Goal: Task Accomplishment & Management: Manage account settings

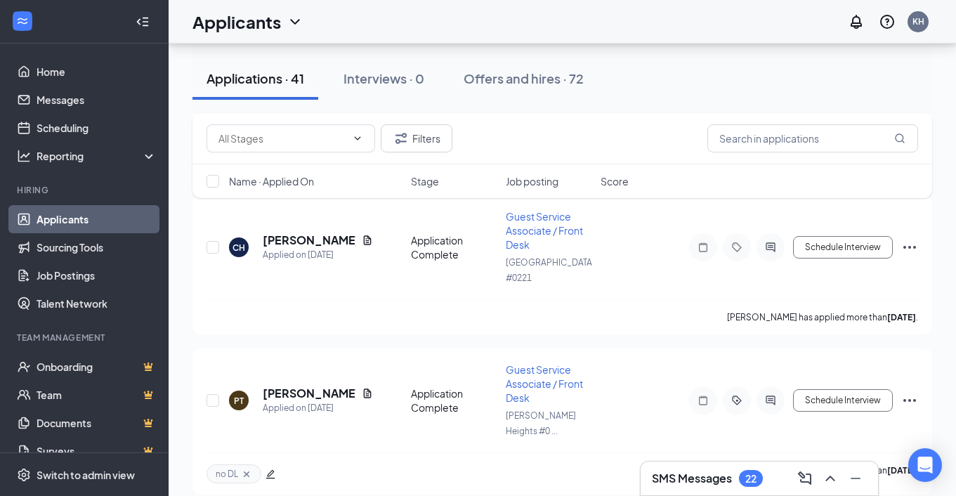
scroll to position [1337, 0]
click at [89, 277] on link "Job Postings" at bounding box center [97, 275] width 120 height 28
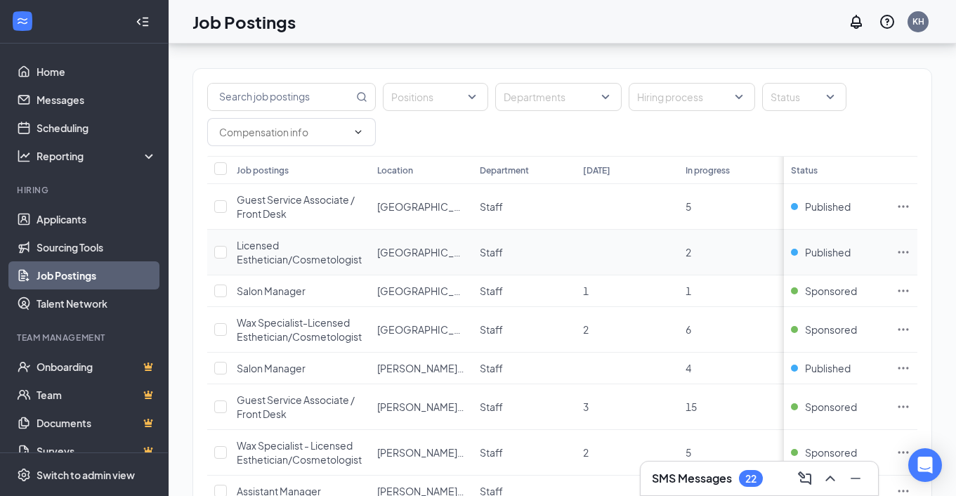
scroll to position [100, 0]
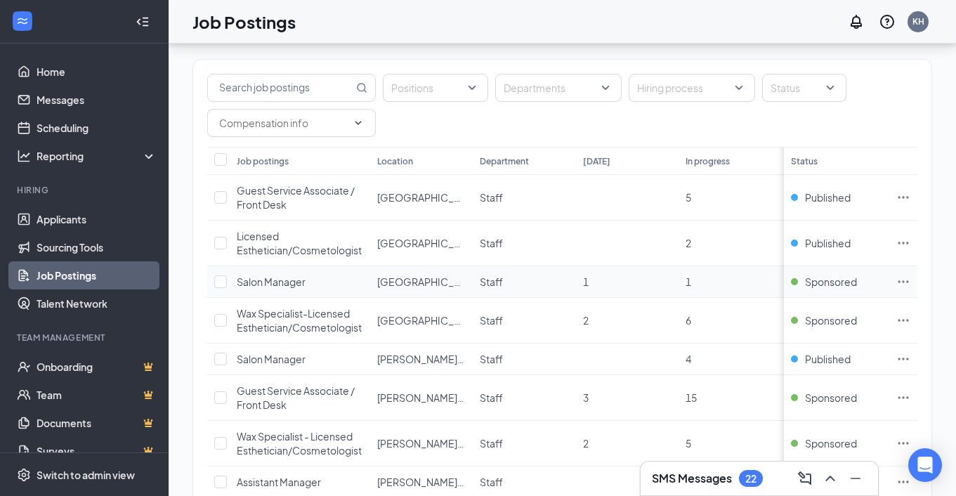
click at [909, 276] on td at bounding box center [903, 282] width 28 height 32
click at [905, 276] on icon "Ellipses" at bounding box center [903, 282] width 14 height 14
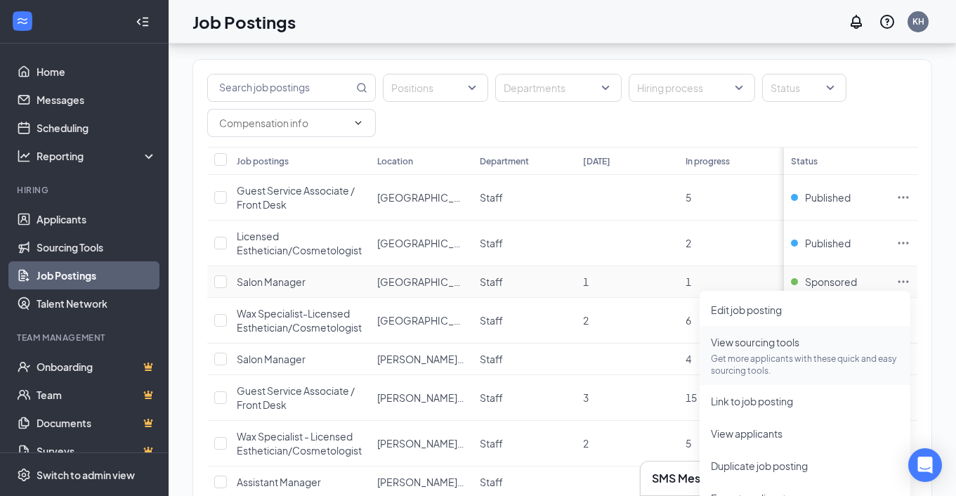
click at [784, 347] on span "View sourcing tools" at bounding box center [755, 342] width 88 height 13
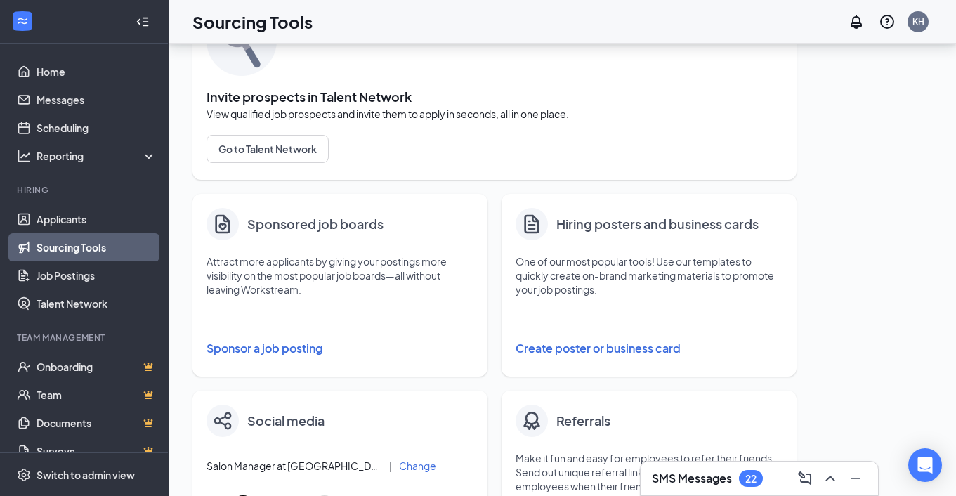
click at [303, 350] on button "Sponsor a job posting" at bounding box center [339, 348] width 267 height 28
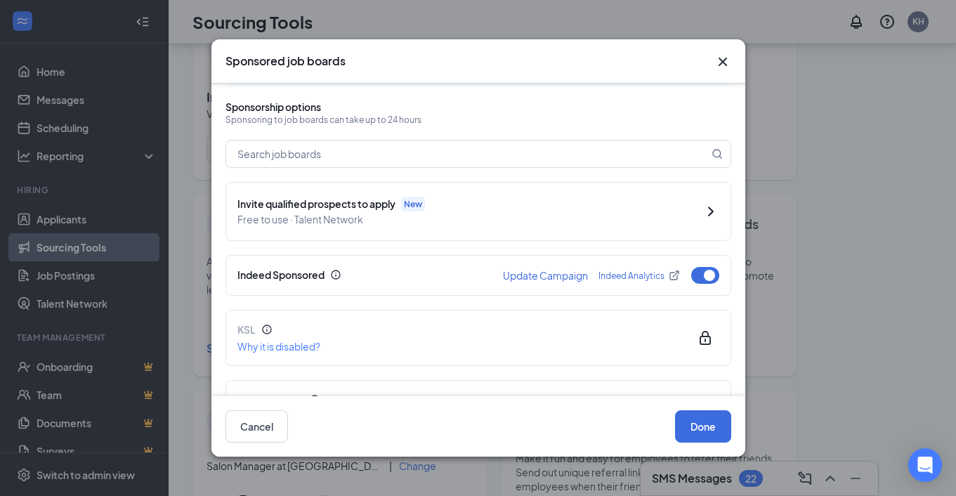
scroll to position [57, 0]
click at [709, 273] on button "button" at bounding box center [705, 273] width 28 height 17
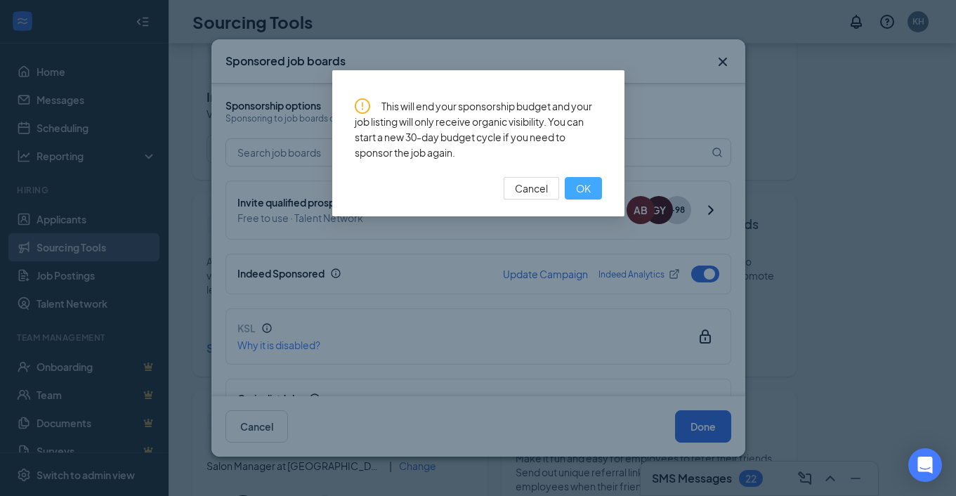
click at [582, 184] on span "OK" at bounding box center [583, 187] width 15 height 15
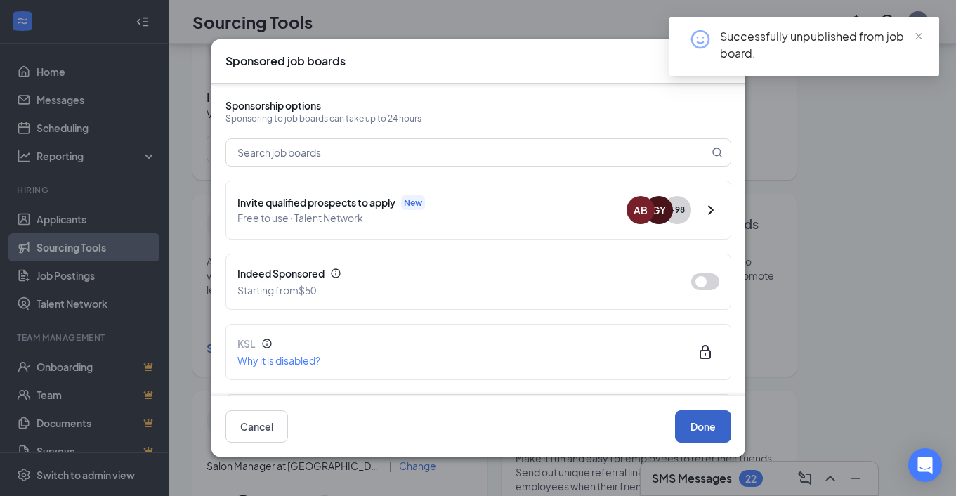
click at [700, 424] on button "Done" at bounding box center [703, 426] width 56 height 32
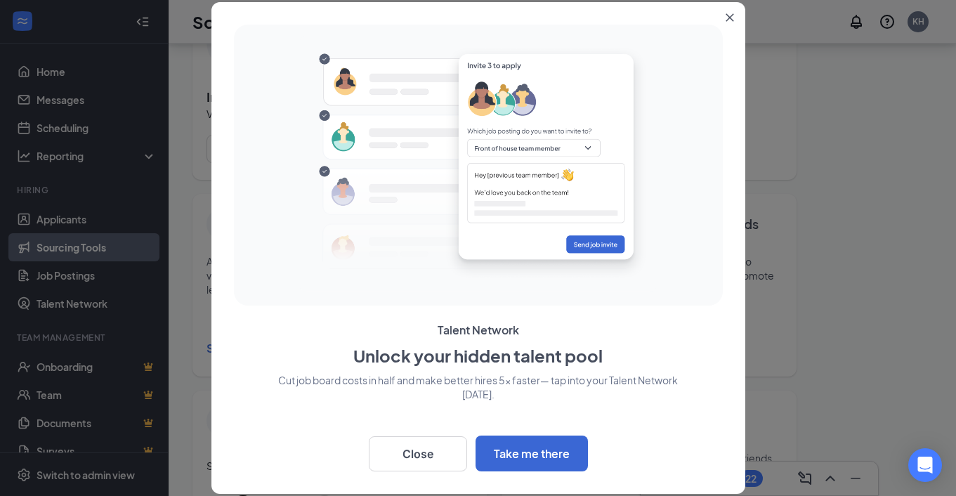
click at [727, 18] on icon "Close" at bounding box center [729, 17] width 8 height 8
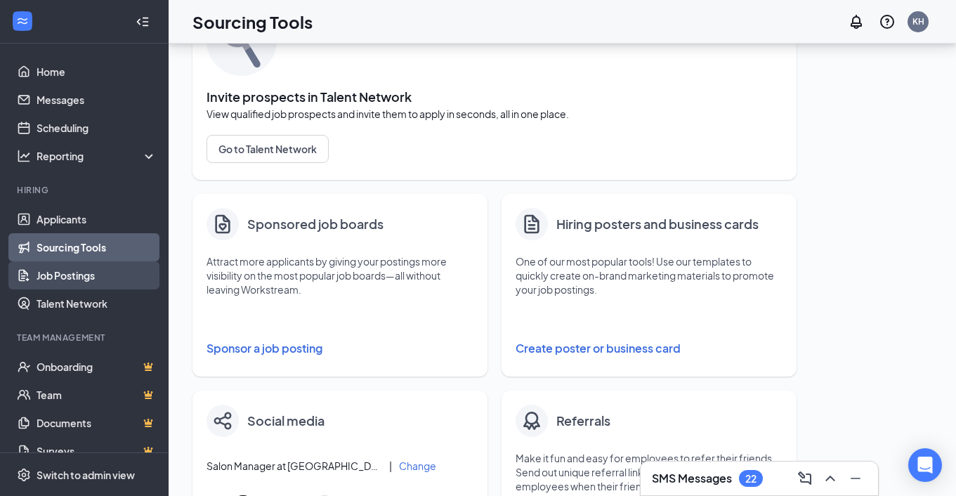
click at [96, 270] on link "Job Postings" at bounding box center [97, 275] width 120 height 28
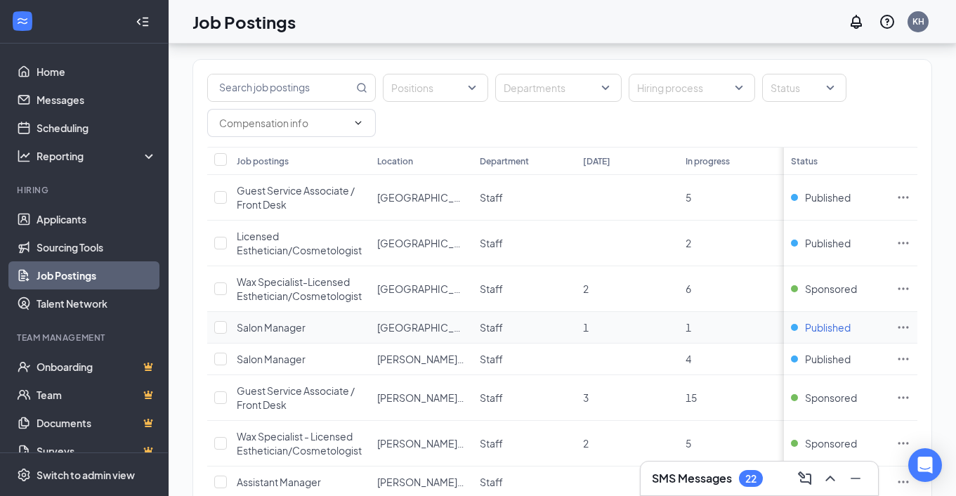
click at [832, 327] on span "Published" at bounding box center [828, 327] width 46 height 14
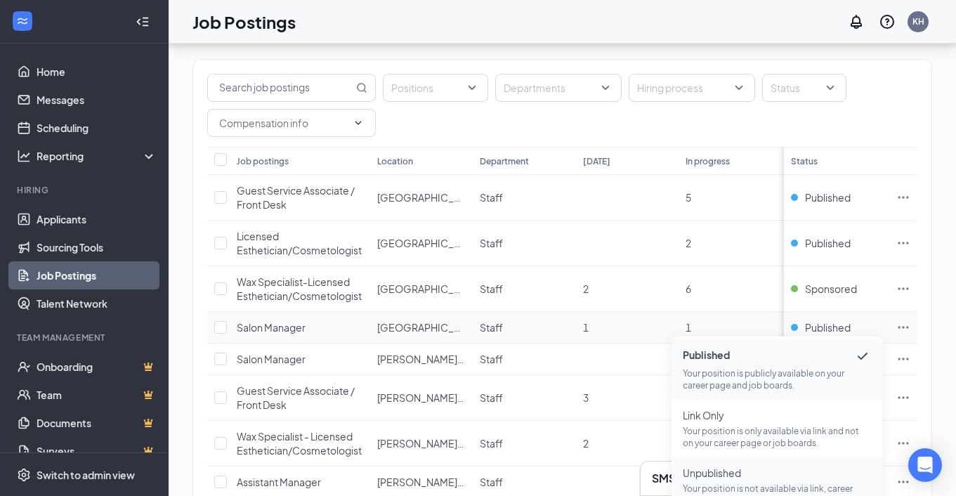
click at [760, 476] on span "Unpublished" at bounding box center [777, 473] width 188 height 14
